Goal: Transaction & Acquisition: Purchase product/service

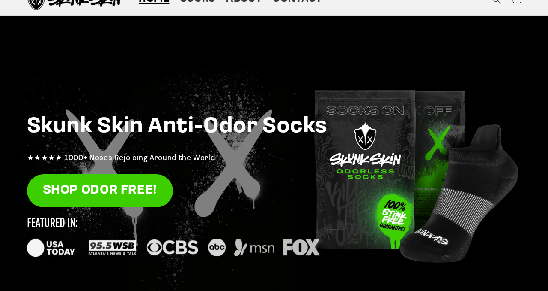
scroll to position [42, 0]
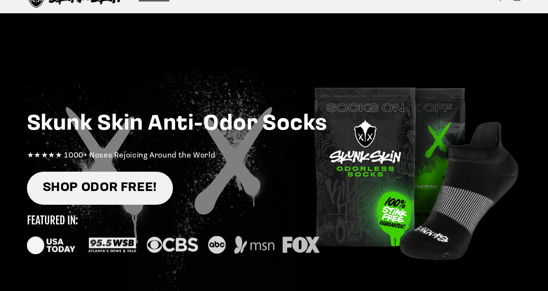
click at [128, 193] on link "SHOP ODOR FREE!" at bounding box center [100, 187] width 146 height 33
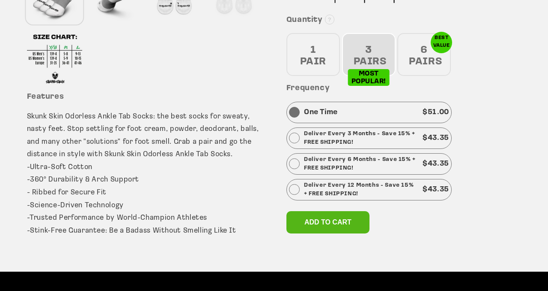
scroll to position [359, 0]
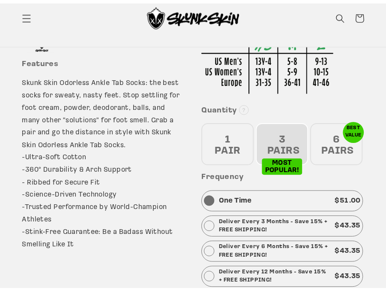
scroll to position [282, 0]
